Goal: Task Accomplishment & Management: Use online tool/utility

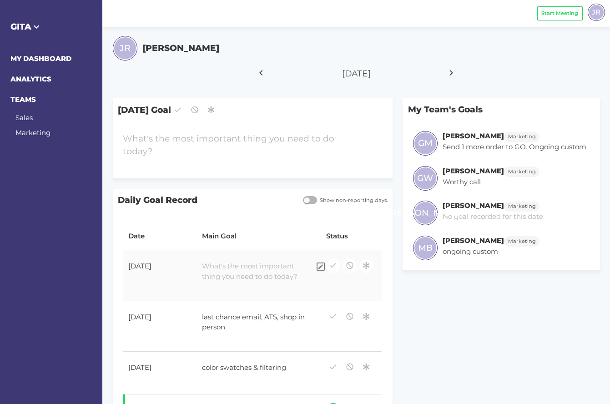
click at [218, 264] on div at bounding box center [254, 271] width 114 height 31
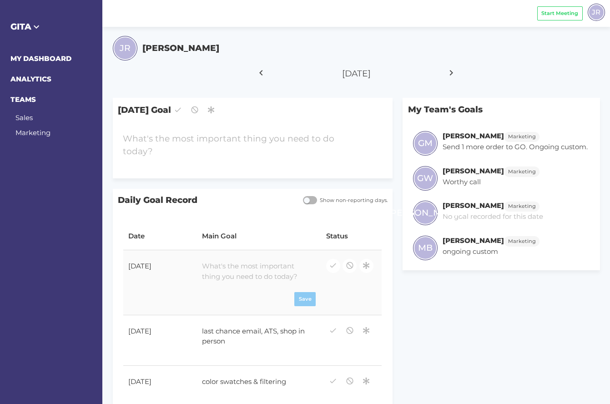
paste div
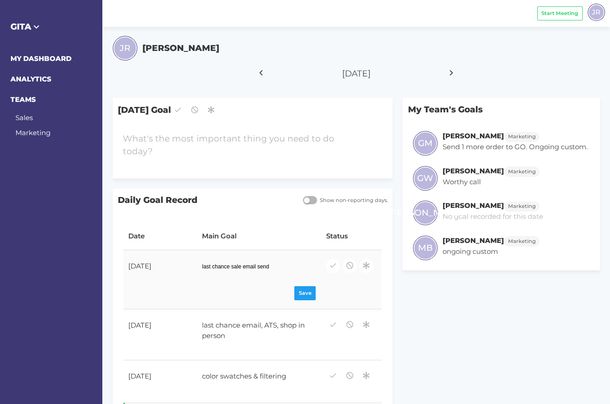
click at [263, 267] on p "last chance sale email send" at bounding box center [253, 266] width 103 height 6
click at [303, 291] on div "Save" at bounding box center [259, 291] width 114 height 14
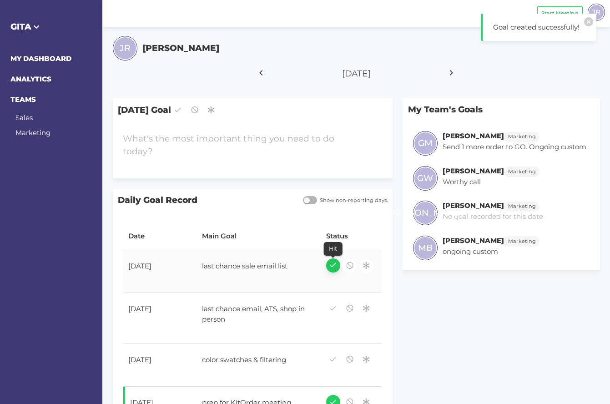
click at [335, 264] on icon "button" at bounding box center [333, 265] width 8 height 12
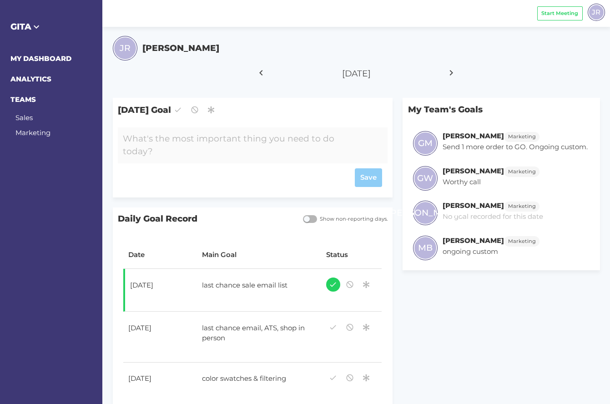
click at [146, 140] on div at bounding box center [241, 145] width 247 height 36
paste div
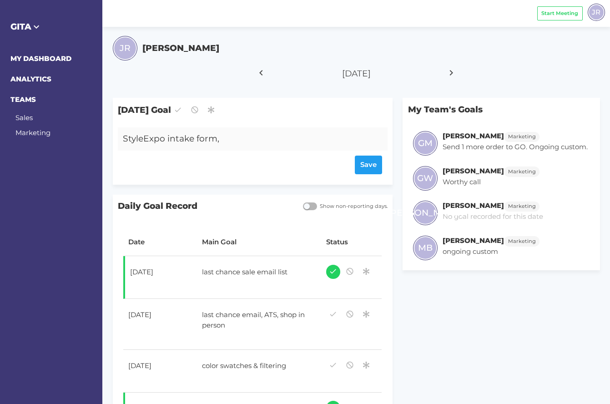
click at [230, 139] on div "StyleExpo intake form," at bounding box center [241, 138] width 247 height 23
click at [367, 164] on div "Save" at bounding box center [252, 165] width 259 height 19
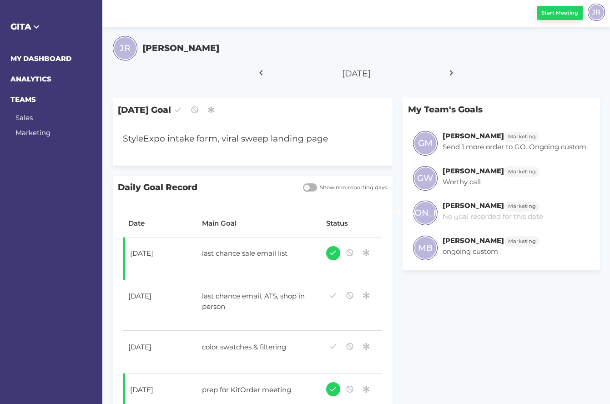
click at [560, 13] on span "Start Meeting" at bounding box center [559, 13] width 37 height 8
click at [560, 13] on div "Start Meeting" at bounding box center [559, 13] width 45 height 14
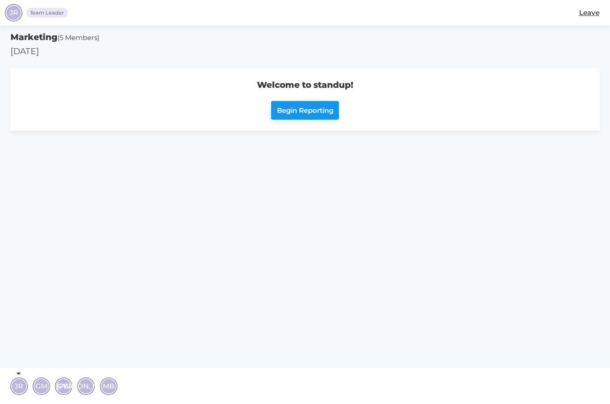
click at [281, 111] on span "Begin Reporting" at bounding box center [305, 111] width 56 height 10
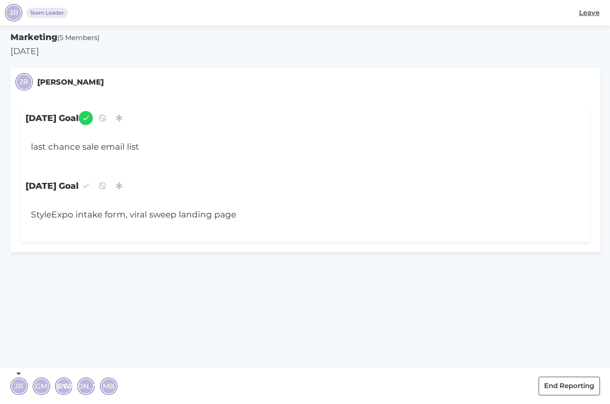
click at [40, 389] on span "GM" at bounding box center [41, 386] width 12 height 10
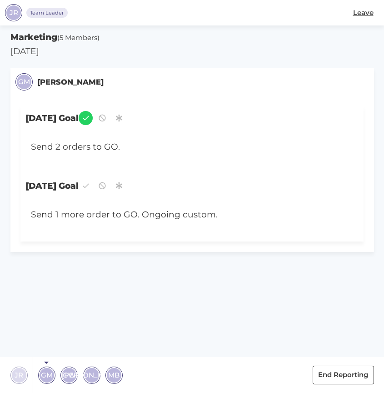
click at [69, 376] on span "GW" at bounding box center [69, 375] width 13 height 10
click at [90, 370] on span "[PERSON_NAME]" at bounding box center [92, 375] width 60 height 10
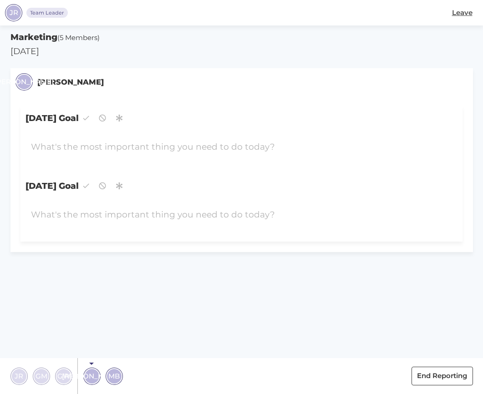
click at [114, 375] on span "MB" at bounding box center [113, 376] width 11 height 10
